Goal: Complete application form

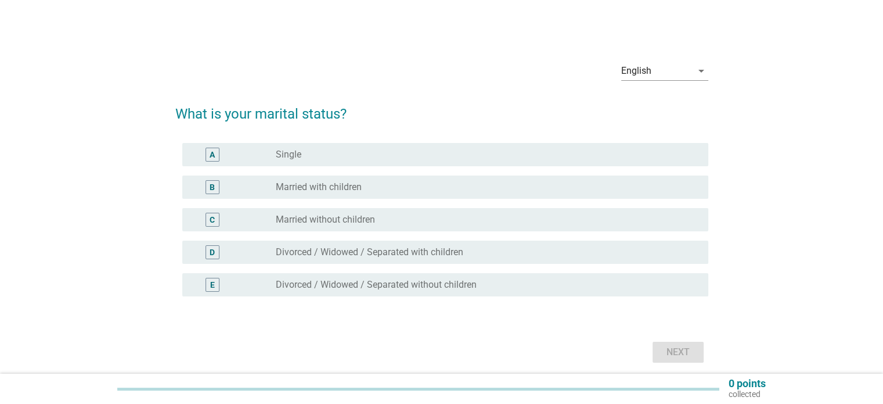
click at [379, 185] on div "radio_button_unchecked Married with children" at bounding box center [482, 187] width 413 height 12
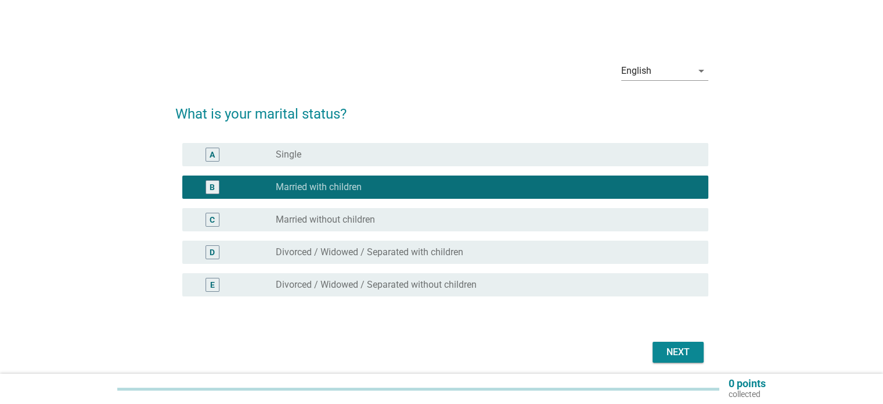
click at [675, 355] on div "Next" at bounding box center [678, 352] width 33 height 14
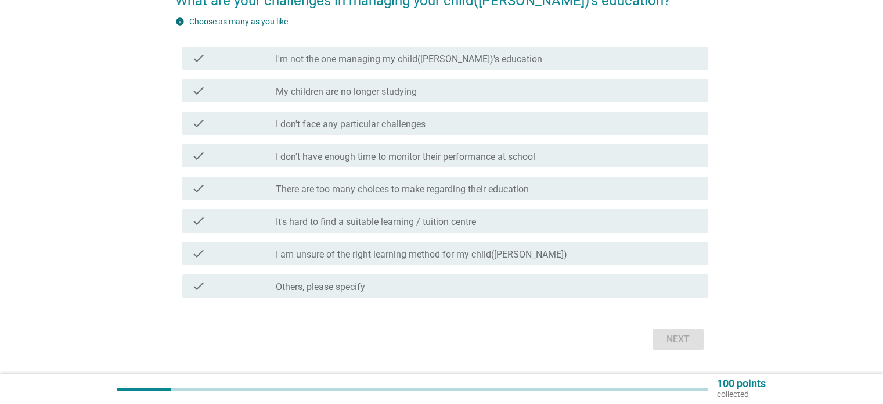
scroll to position [116, 0]
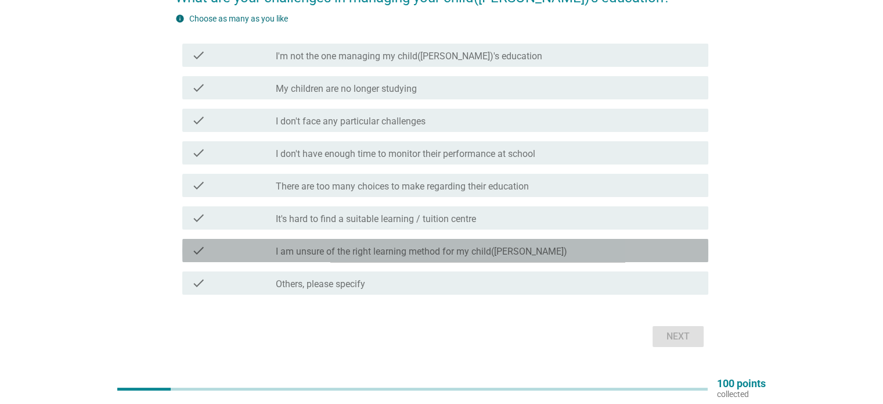
click at [507, 249] on label "I am unsure of the right learning method for my child([PERSON_NAME])" at bounding box center [421, 252] width 291 height 12
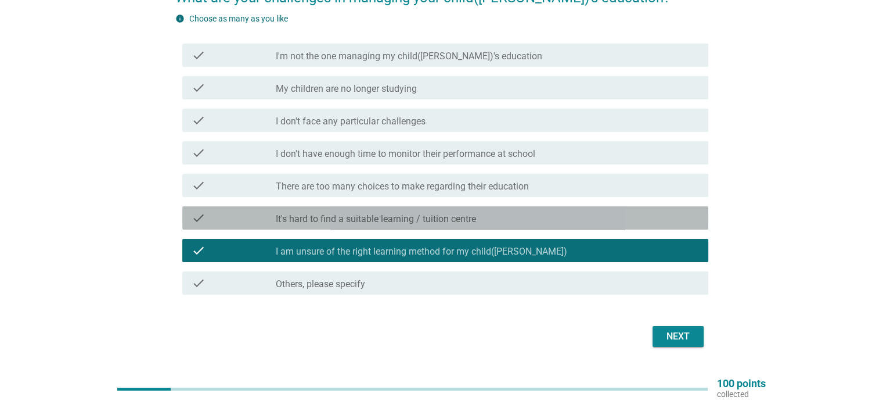
click at [513, 222] on div "check_box_outline_blank It's hard to find a suitable learning / tuition centre" at bounding box center [487, 218] width 423 height 14
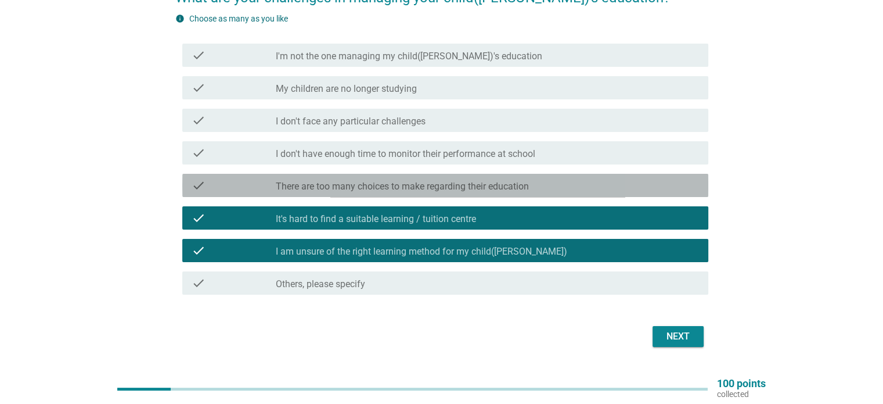
click at [528, 183] on label "There are too many choices to make regarding their education" at bounding box center [402, 187] width 253 height 12
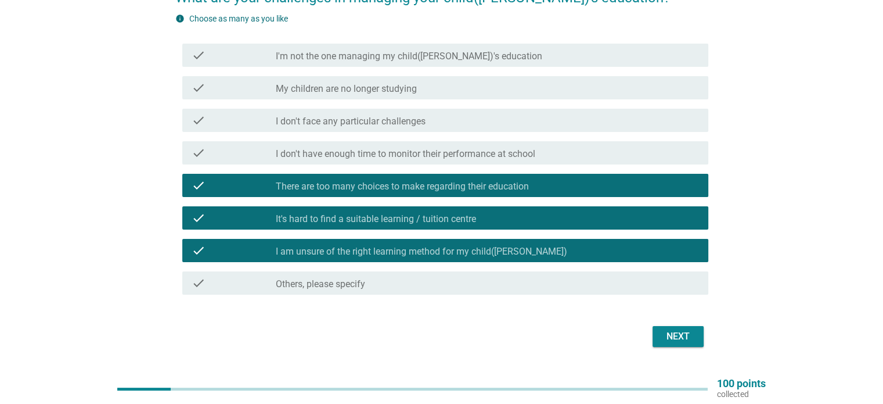
click at [676, 338] on div "Next" at bounding box center [678, 336] width 33 height 14
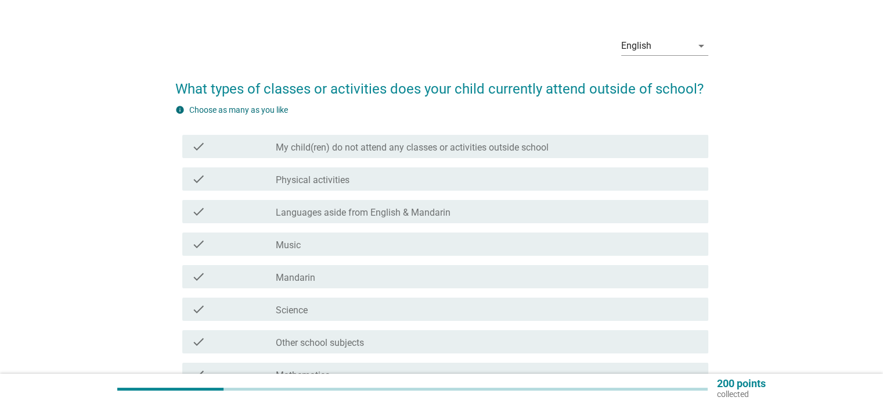
scroll to position [58, 0]
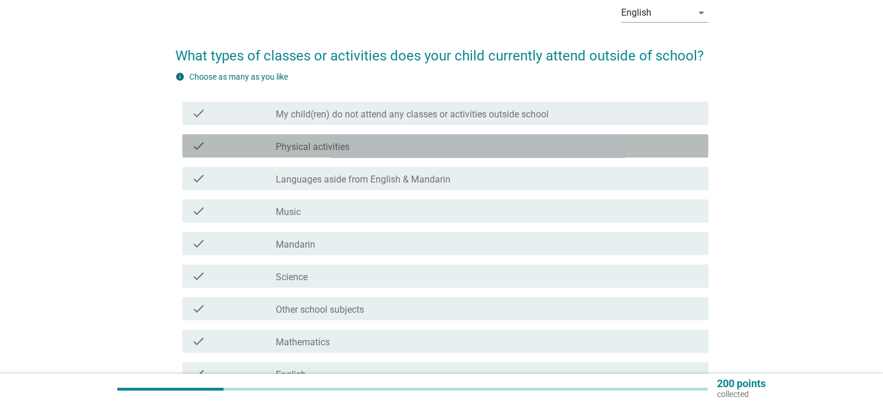
click at [277, 151] on label "Physical activities" at bounding box center [313, 147] width 74 height 12
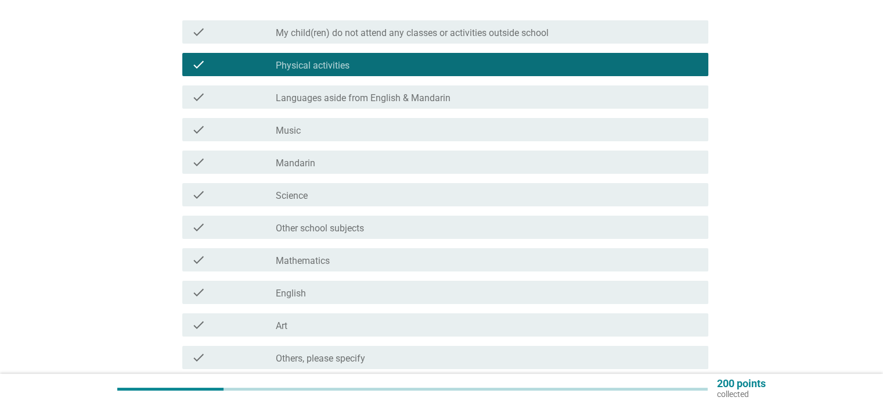
scroll to position [174, 0]
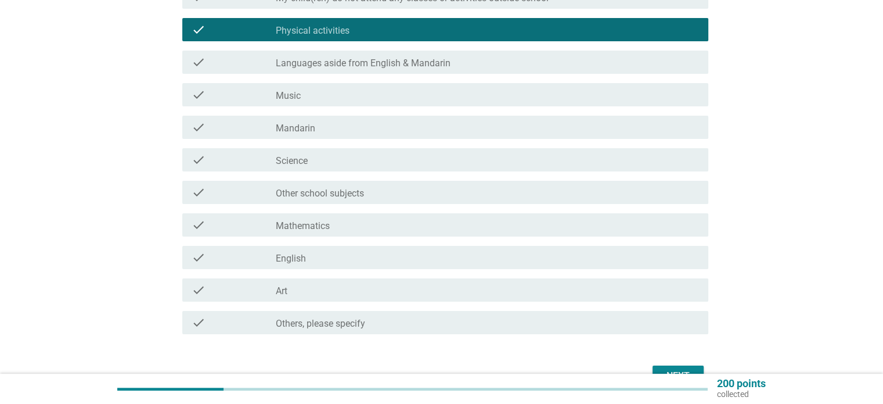
click at [329, 229] on label "Mathematics" at bounding box center [303, 226] width 54 height 12
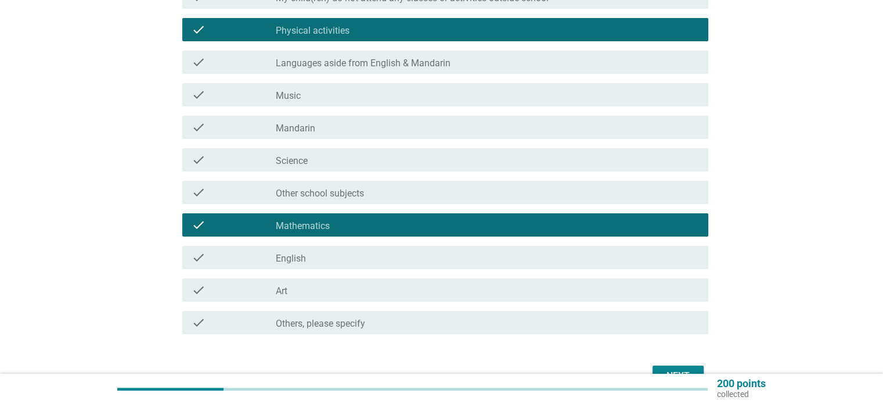
click at [329, 262] on div "check_box_outline_blank English" at bounding box center [487, 257] width 423 height 14
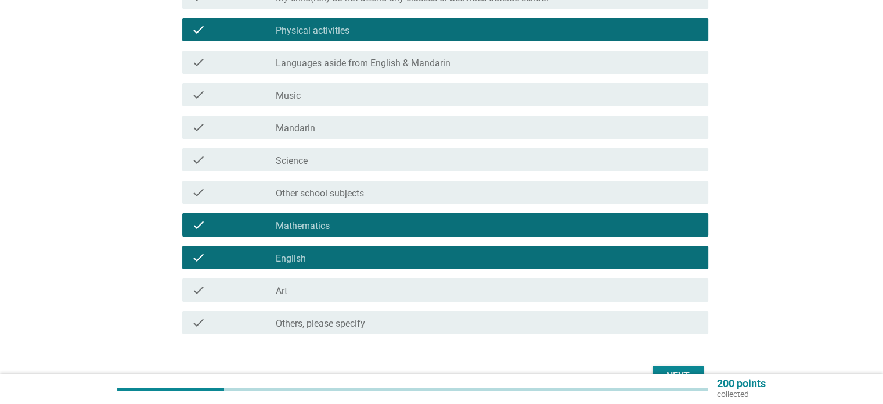
click at [372, 96] on div "check_box_outline_blank Music" at bounding box center [487, 95] width 423 height 14
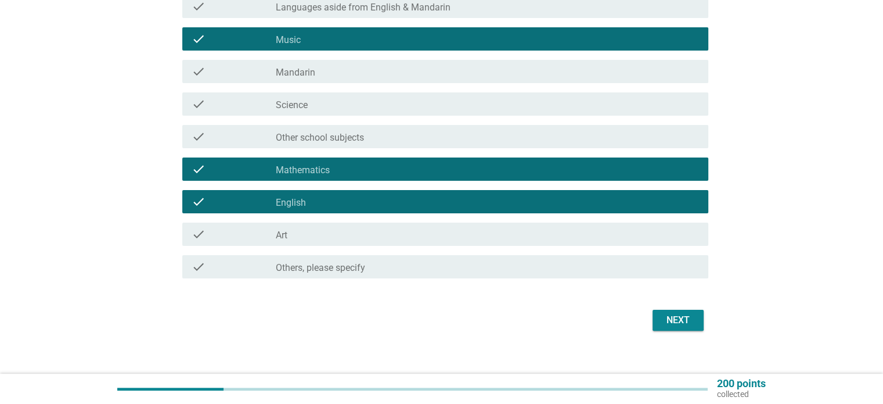
scroll to position [232, 0]
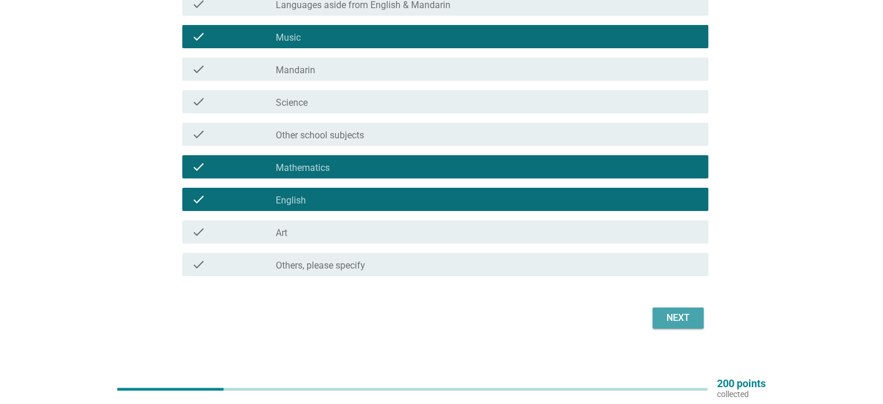
click at [678, 320] on div "Next" at bounding box center [678, 318] width 33 height 14
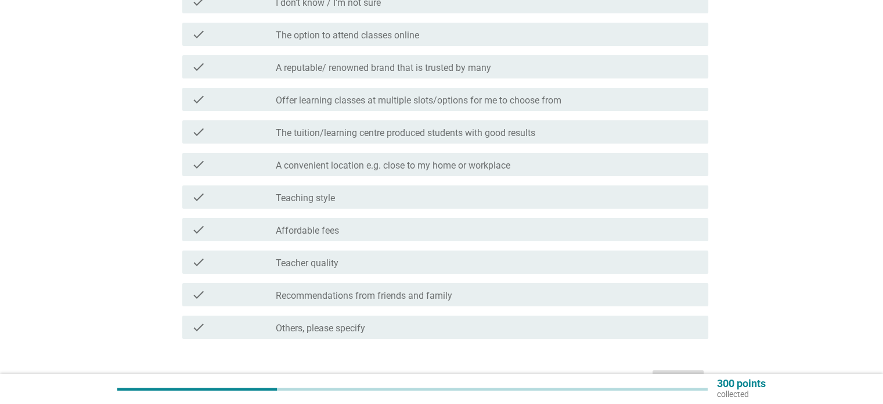
scroll to position [174, 0]
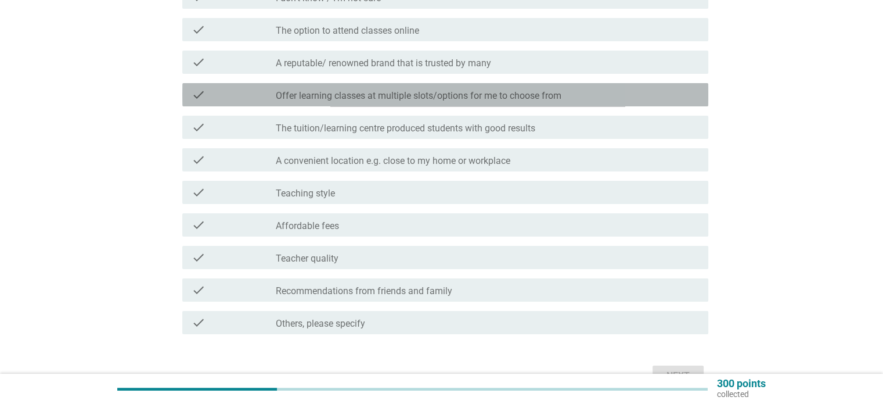
click at [427, 96] on label "Offer learning classes at multiple slots/options for me to choose from" at bounding box center [419, 96] width 286 height 12
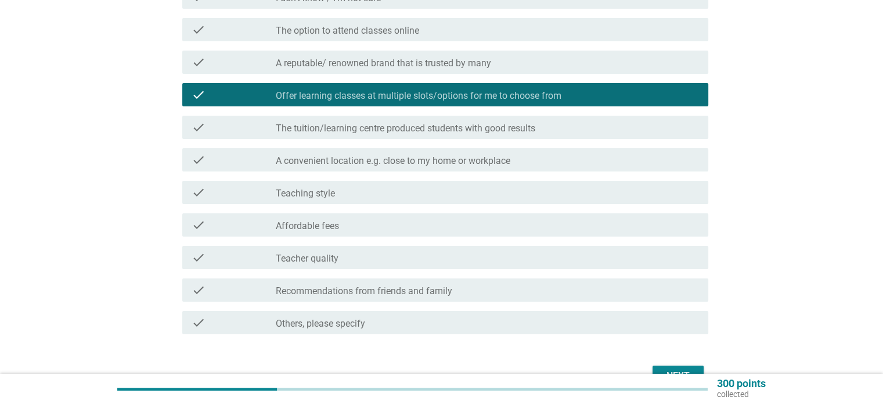
click at [412, 158] on label "A convenient location e.g. close to my home or workplace" at bounding box center [393, 161] width 235 height 12
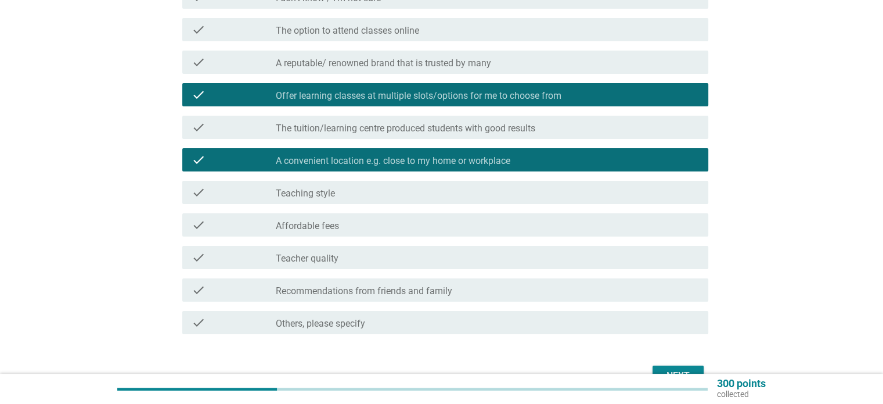
click at [398, 192] on div "check_box_outline_blank Teaching style" at bounding box center [487, 192] width 423 height 14
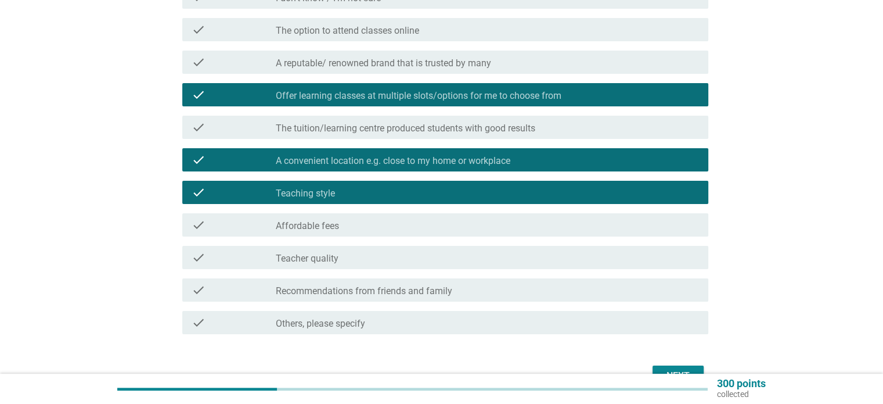
click at [399, 219] on div "check_box_outline_blank Affordable fees" at bounding box center [487, 225] width 423 height 14
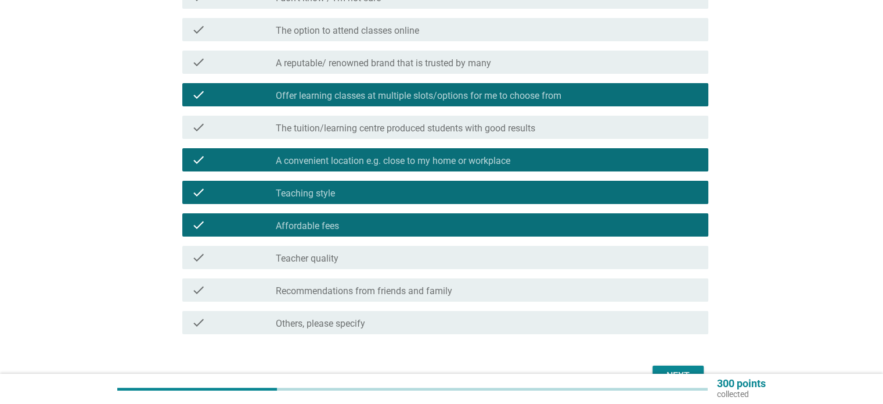
click at [546, 297] on div "check check_box_outline_blank Recommendations from friends and family" at bounding box center [445, 289] width 526 height 23
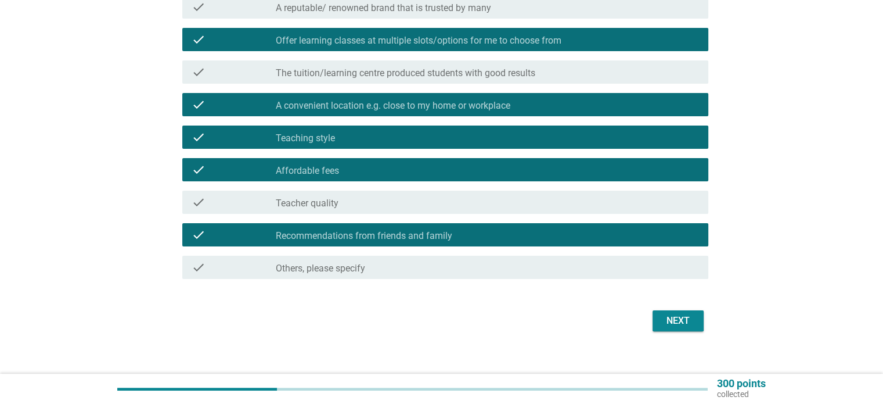
scroll to position [232, 0]
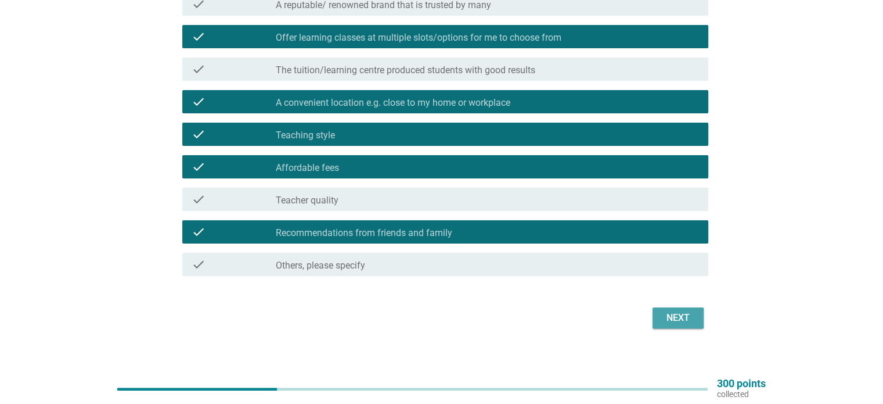
click at [694, 319] on button "Next" at bounding box center [678, 317] width 51 height 21
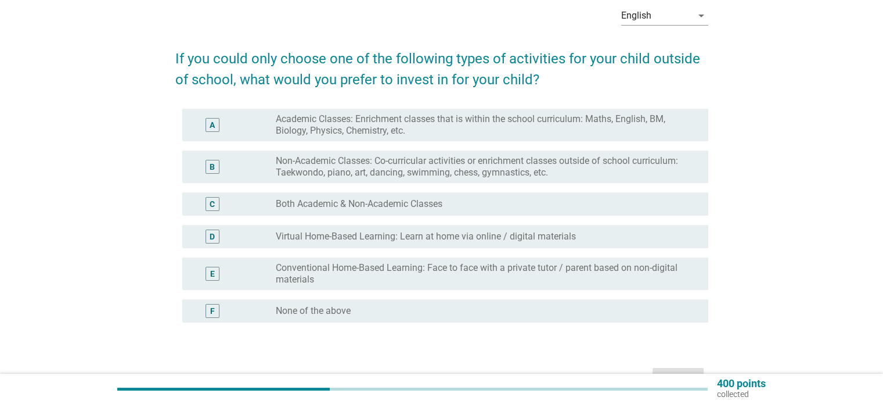
scroll to position [58, 0]
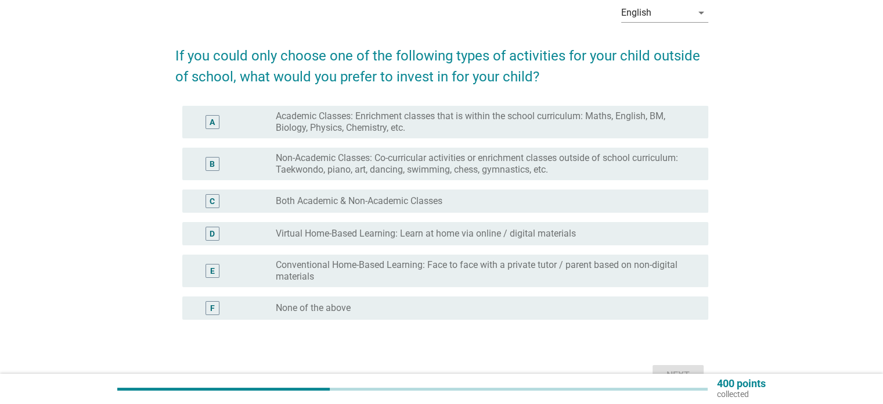
click at [550, 121] on label "Academic Classes: Enrichment classes that is within the school curriculum: Math…" at bounding box center [482, 121] width 413 height 23
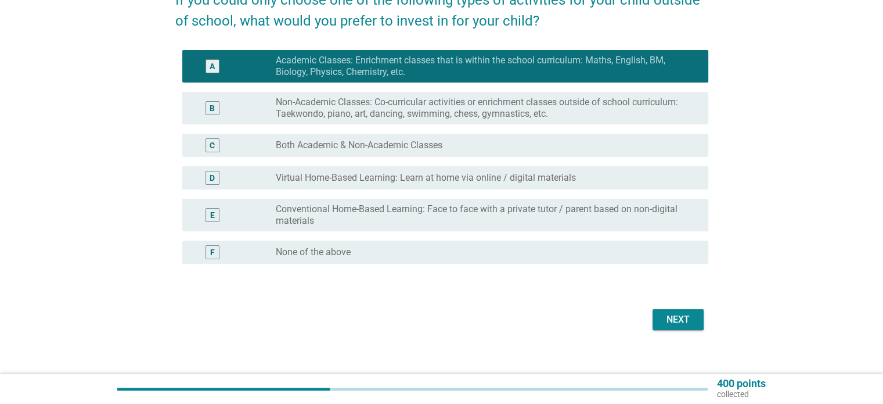
scroll to position [116, 0]
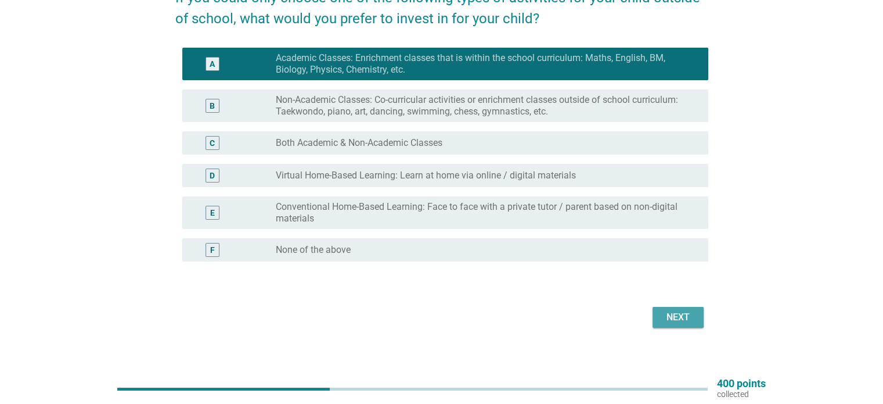
click at [678, 323] on div "Next" at bounding box center [678, 317] width 33 height 14
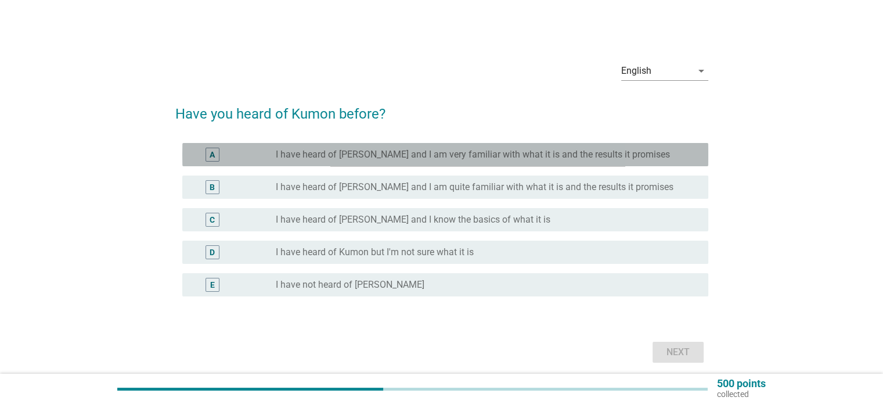
click at [548, 150] on label "I have heard of [PERSON_NAME] and I am very familiar with what it is and the re…" at bounding box center [473, 155] width 394 height 12
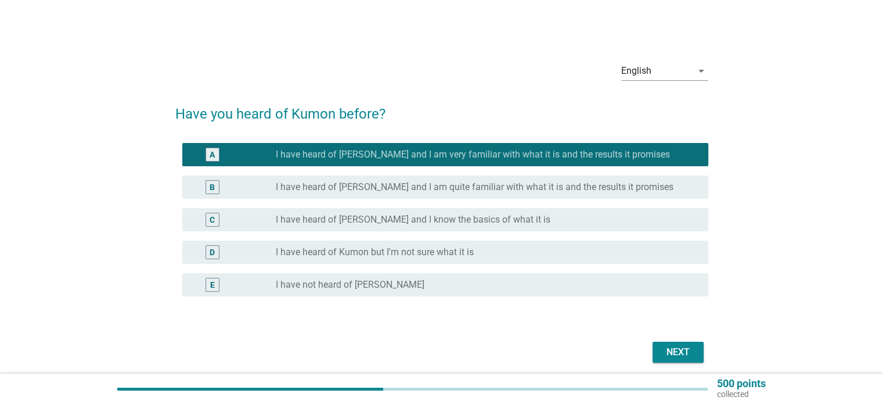
click at [673, 352] on div "Next" at bounding box center [678, 352] width 33 height 14
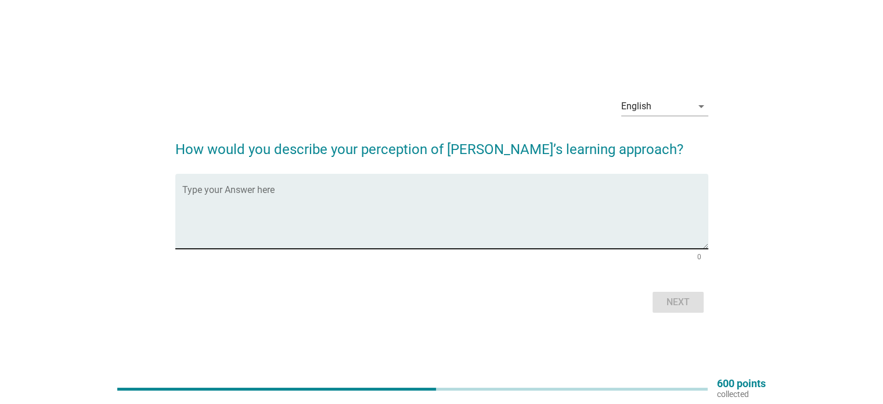
click at [568, 215] on textarea "Type your Answer here" at bounding box center [445, 218] width 526 height 61
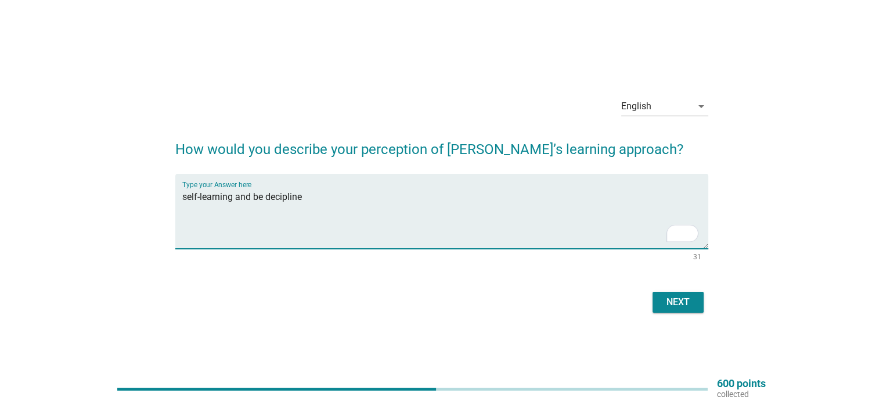
click at [671, 313] on div "Next" at bounding box center [441, 302] width 533 height 28
type textarea "self-learning and be disciplined"
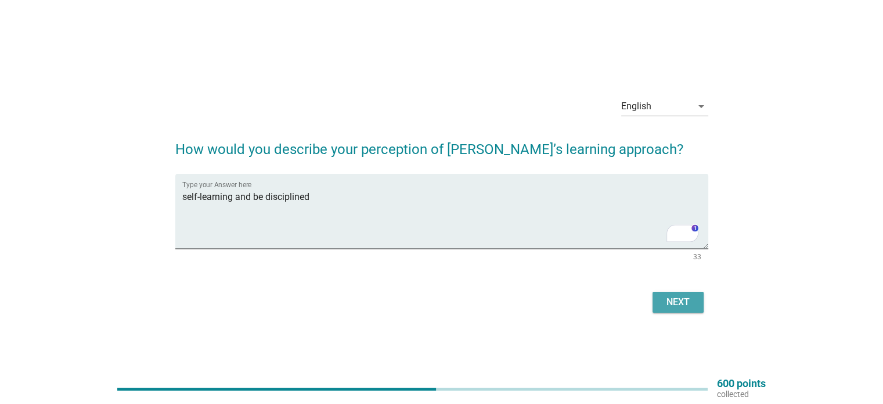
click at [673, 307] on div "Next" at bounding box center [678, 302] width 33 height 14
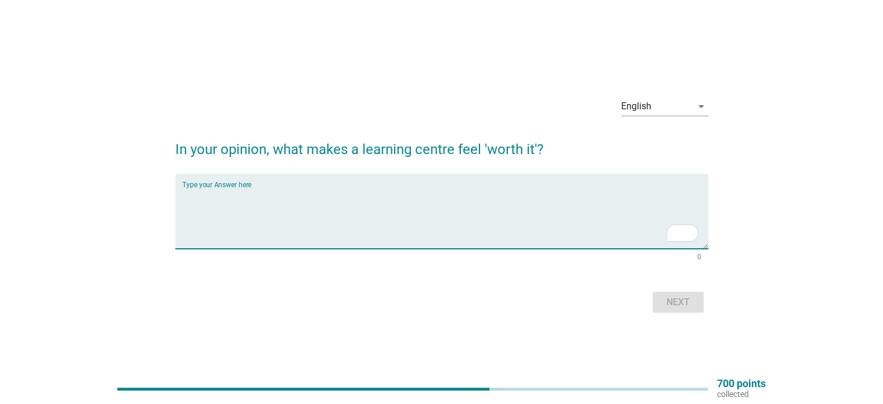
click at [405, 206] on textarea "To enrich screen reader interactions, please activate Accessibility in Grammarl…" at bounding box center [445, 218] width 526 height 61
type textarea "not high cost and my child is happy"
click at [683, 306] on div "Next" at bounding box center [678, 302] width 33 height 14
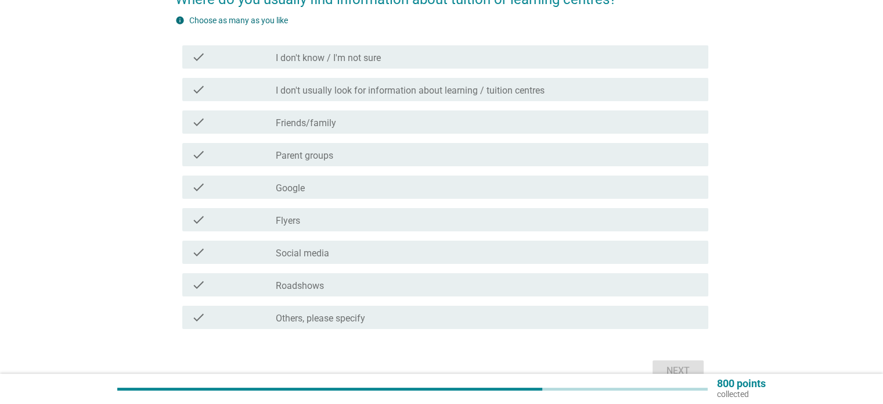
scroll to position [116, 0]
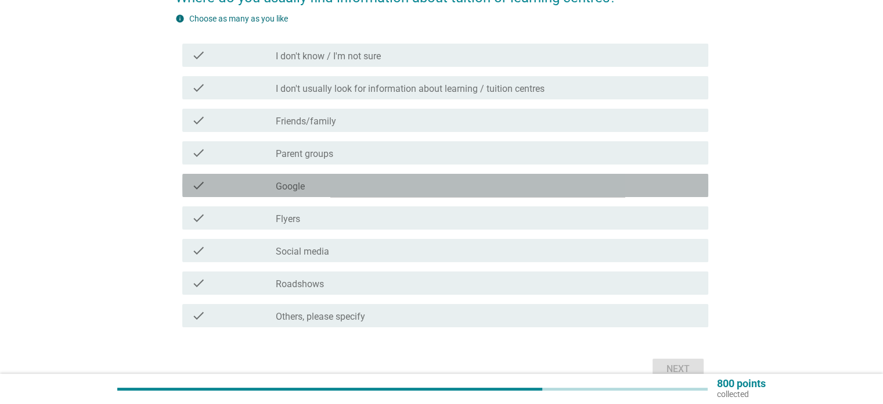
click at [339, 181] on div "check_box_outline_blank Google" at bounding box center [487, 185] width 423 height 14
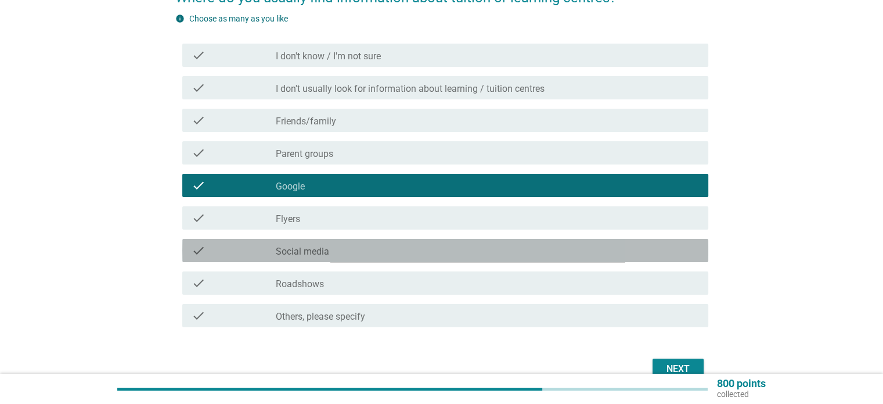
click at [359, 253] on div "check_box_outline_blank Social media" at bounding box center [487, 250] width 423 height 14
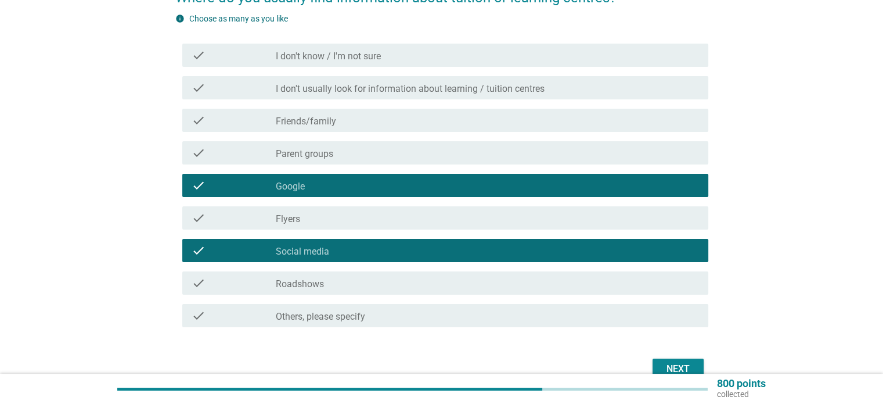
click at [678, 363] on div "Next" at bounding box center [678, 369] width 33 height 14
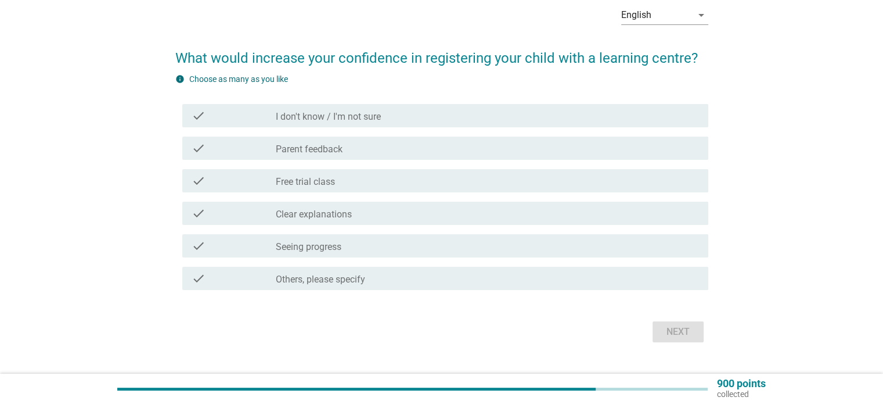
scroll to position [58, 0]
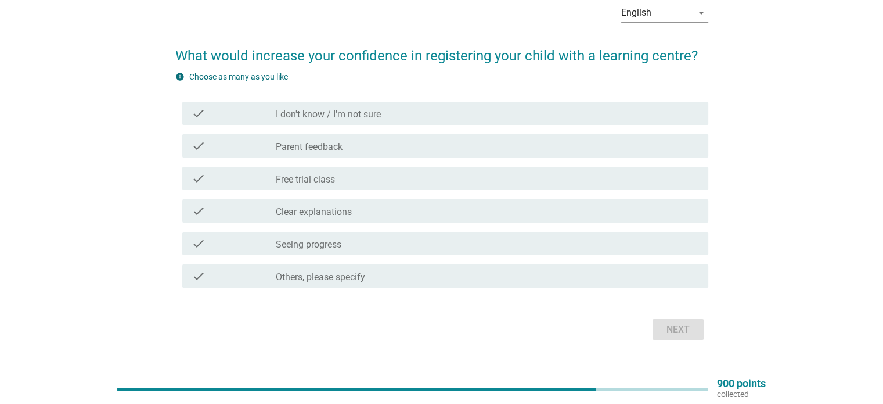
click at [344, 211] on label "Clear explanations" at bounding box center [314, 212] width 76 height 12
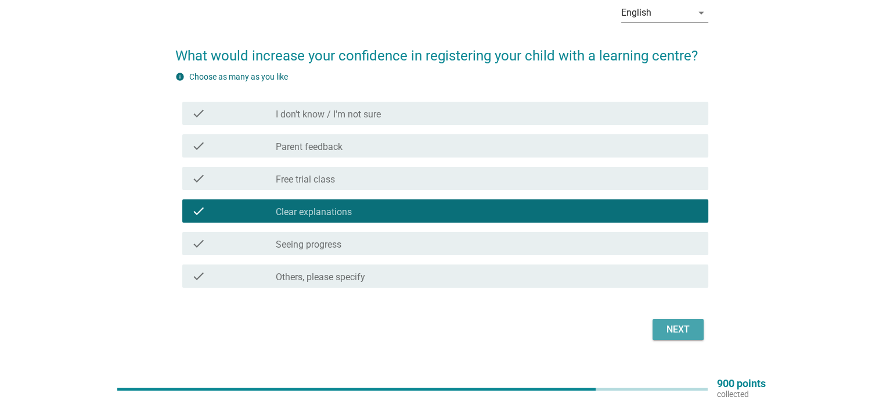
click at [678, 334] on div "Next" at bounding box center [678, 329] width 33 height 14
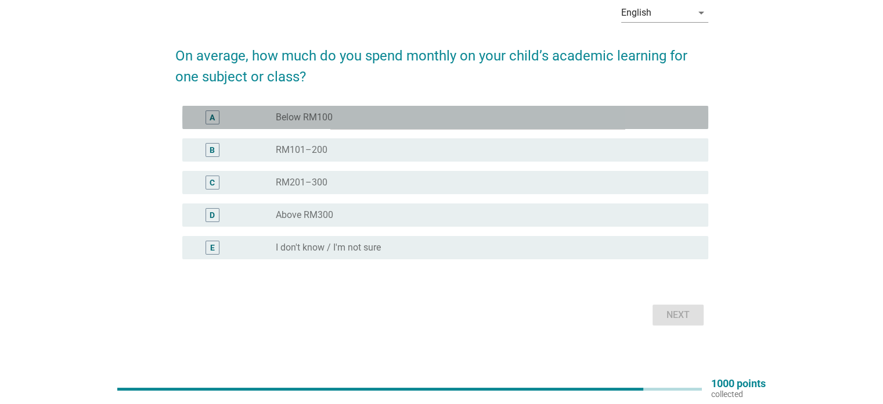
click at [449, 118] on div "radio_button_unchecked Below RM100" at bounding box center [482, 117] width 413 height 12
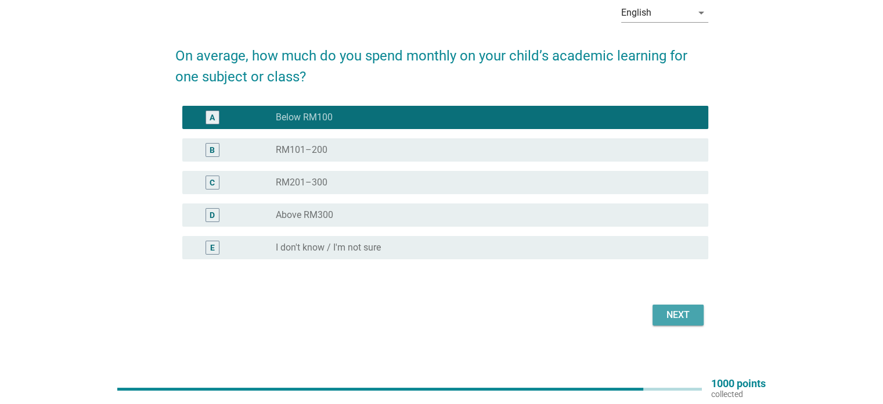
click at [674, 311] on div "Next" at bounding box center [678, 315] width 33 height 14
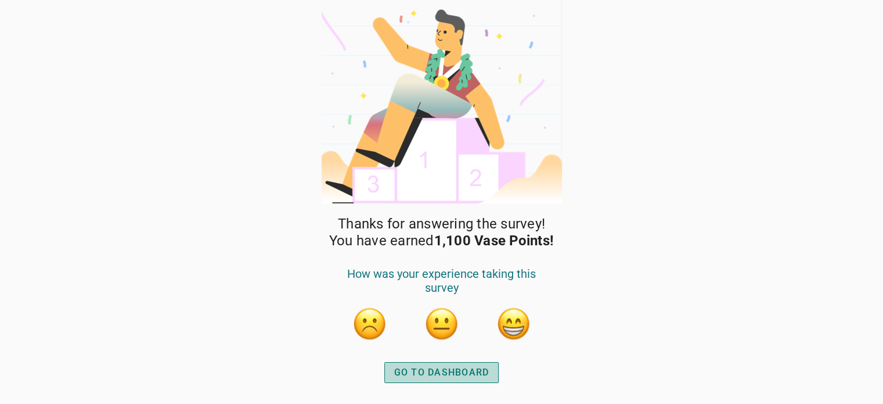
click at [478, 369] on div "GO TO DASHBOARD" at bounding box center [441, 372] width 95 height 14
